Goal: Task Accomplishment & Management: Manage account settings

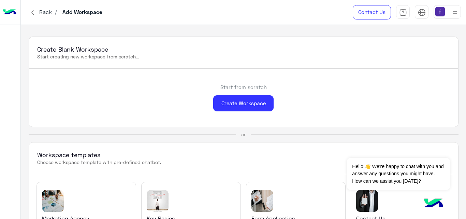
click at [449, 10] on div at bounding box center [446, 12] width 27 height 14
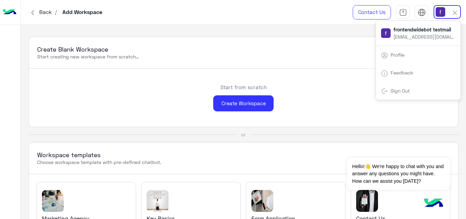
click at [322, 67] on div "Create Blank Workspace Start creating new workspace from scratch..." at bounding box center [243, 53] width 429 height 32
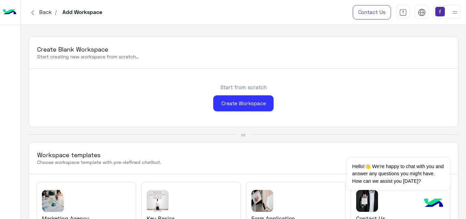
click at [446, 12] on div at bounding box center [446, 12] width 27 height 14
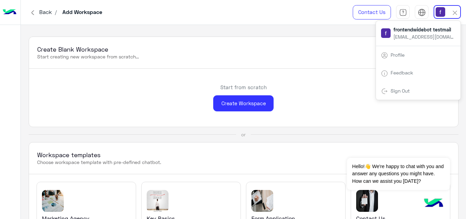
click at [399, 92] on link "Sign Out" at bounding box center [399, 91] width 19 height 6
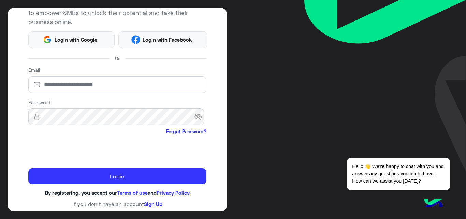
scroll to position [80, 0]
click at [150, 203] on link "Sign Up" at bounding box center [153, 203] width 18 height 6
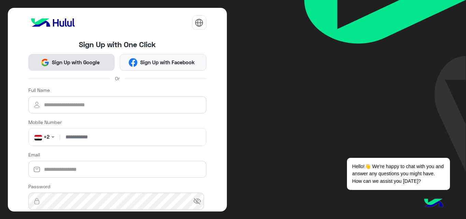
click at [81, 60] on span "Sign Up with Google" at bounding box center [75, 62] width 53 height 8
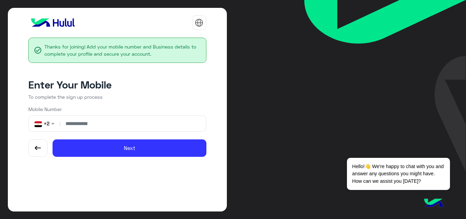
click at [38, 147] on img "button" at bounding box center [38, 148] width 8 height 8
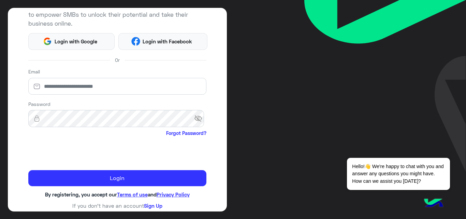
scroll to position [80, 0]
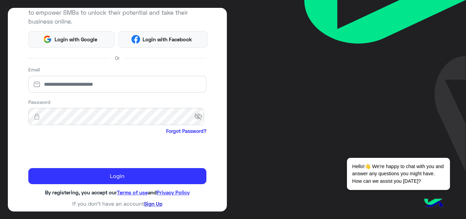
click at [155, 201] on link "Sign Up" at bounding box center [153, 203] width 18 height 6
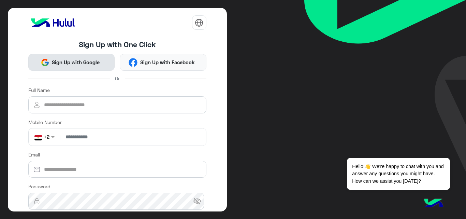
click at [82, 66] on button "Sign Up with Google" at bounding box center [71, 62] width 87 height 17
